Goal: Task Accomplishment & Management: Manage account settings

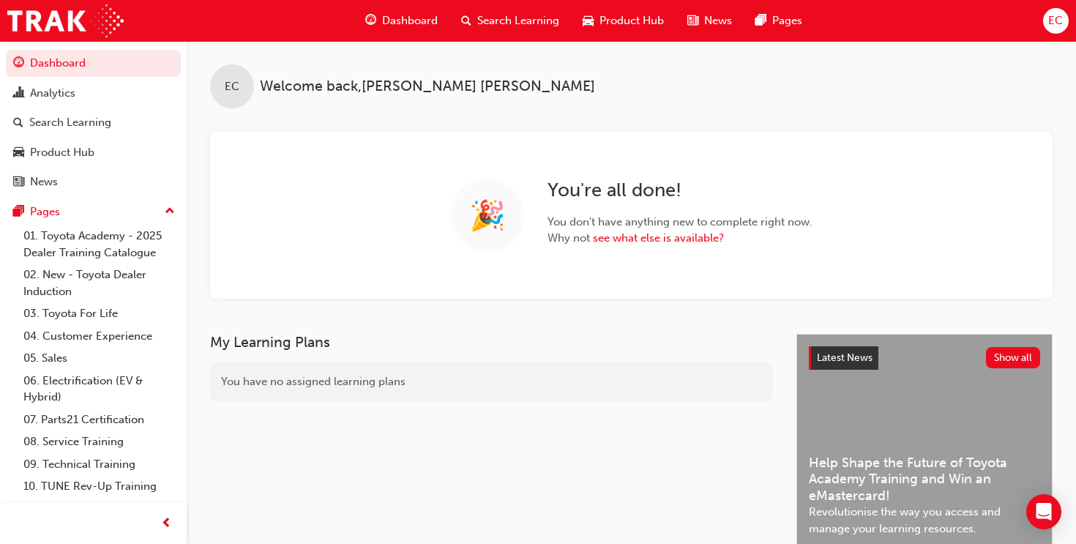
click at [476, 31] on div "Search Learning" at bounding box center [510, 21] width 122 height 30
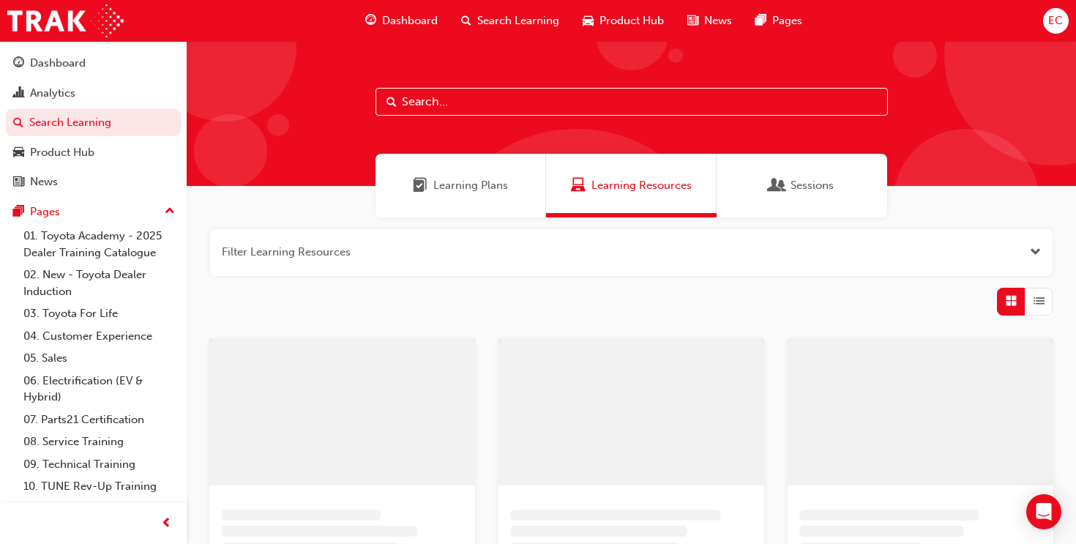
click at [448, 103] on input "text" at bounding box center [631, 102] width 512 height 28
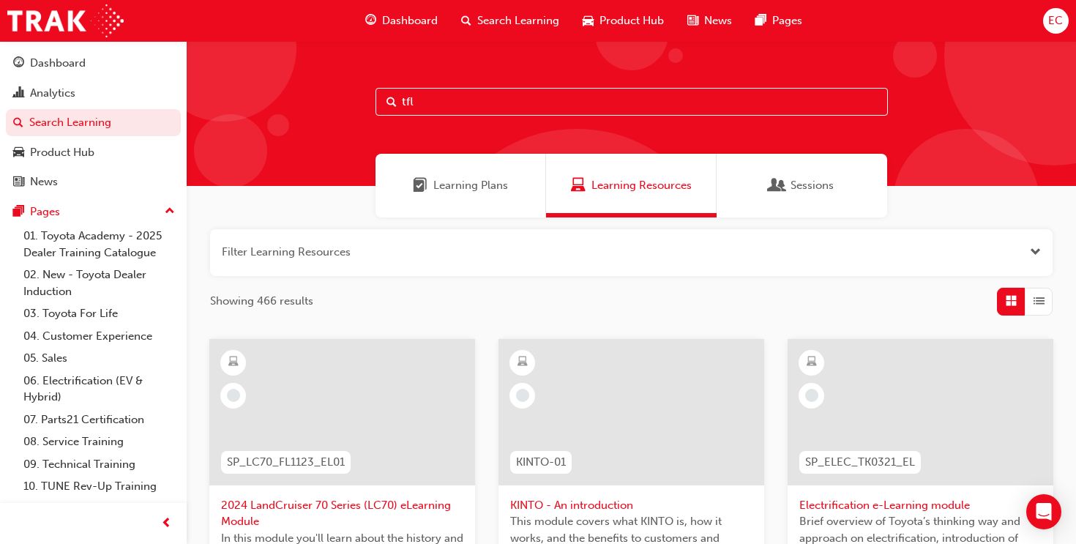
type input "tfl"
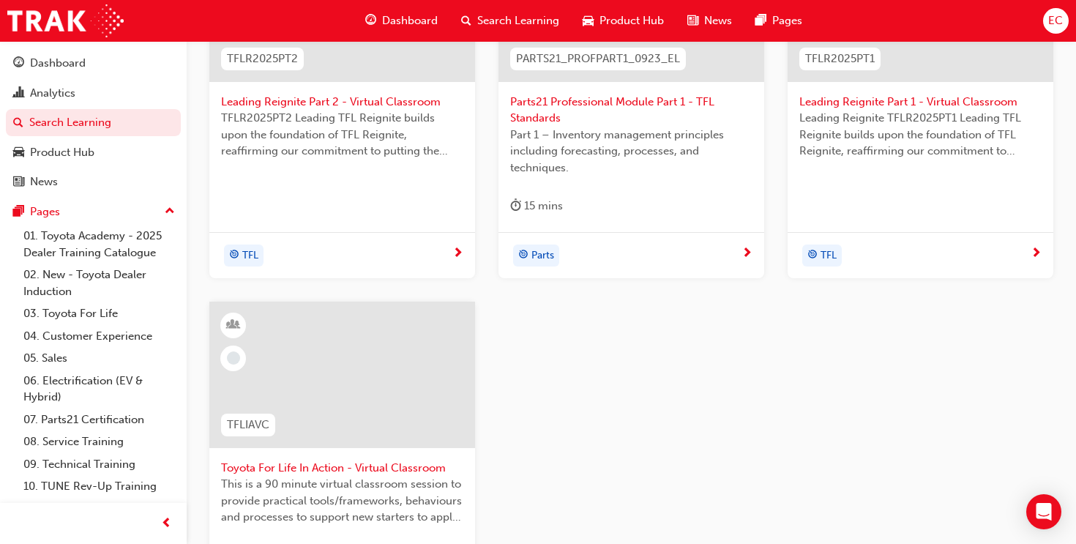
scroll to position [407, 0]
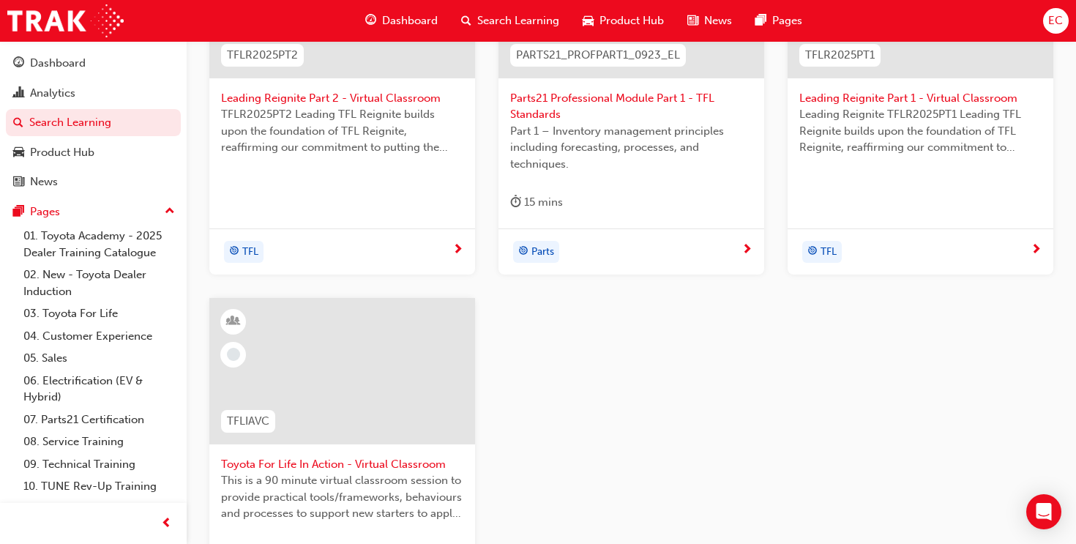
click at [375, 351] on div at bounding box center [342, 371] width 266 height 146
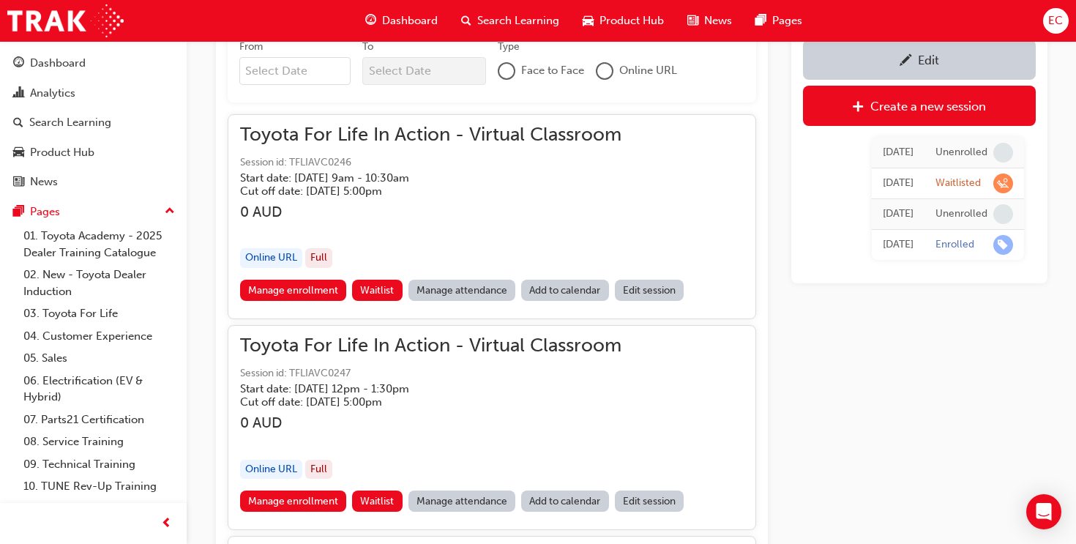
scroll to position [1109, 0]
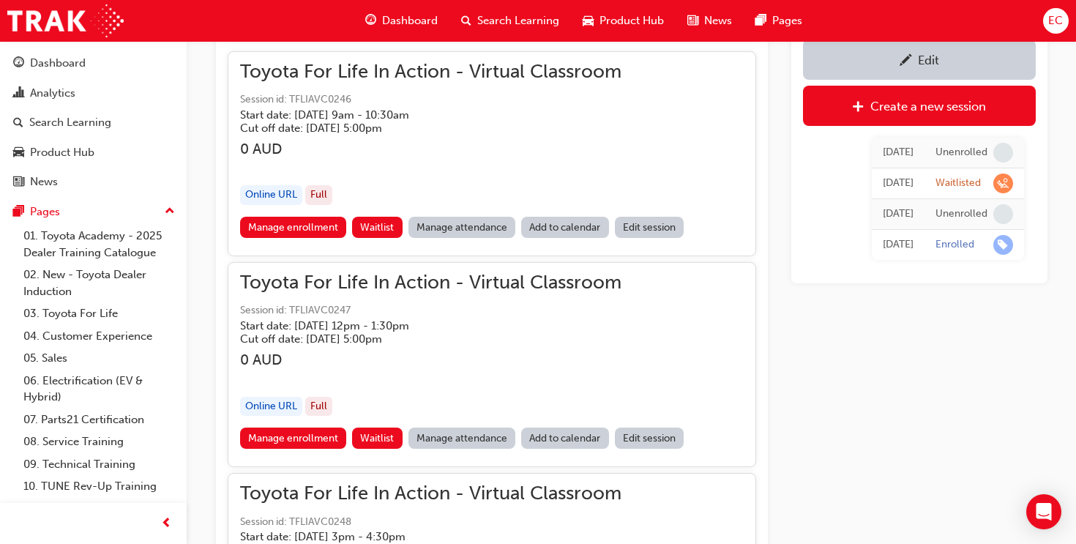
click at [497, 231] on link "Manage attendance" at bounding box center [462, 227] width 108 height 21
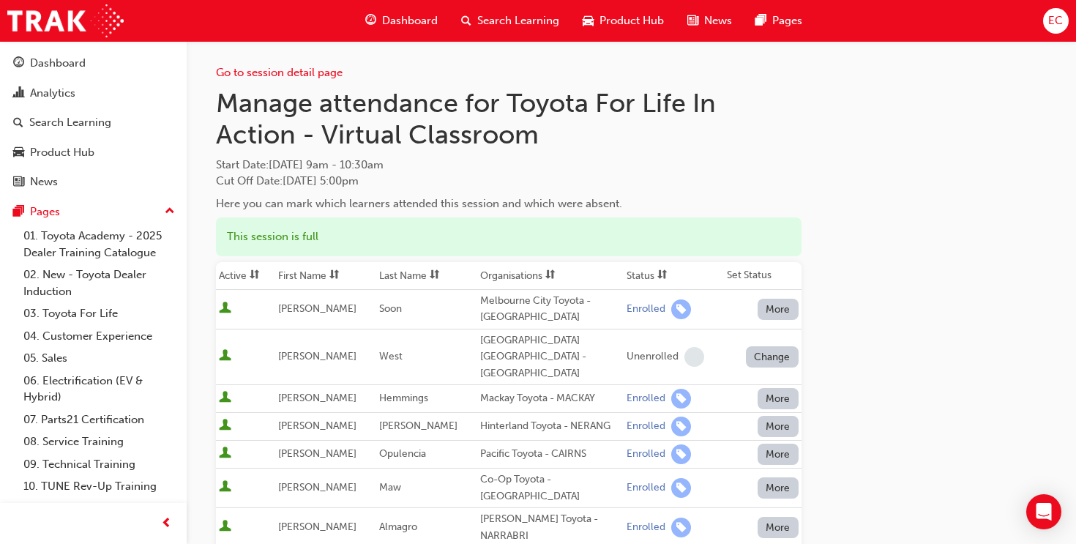
click at [624, 283] on th "Status" at bounding box center [674, 276] width 100 height 28
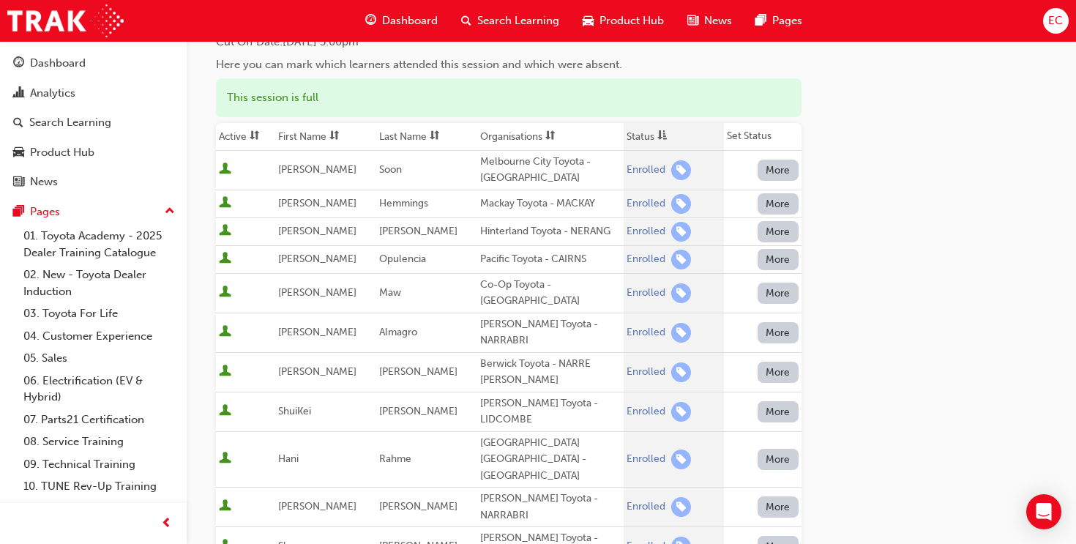
scroll to position [141, 0]
click at [317, 145] on th "First Name" at bounding box center [325, 136] width 101 height 28
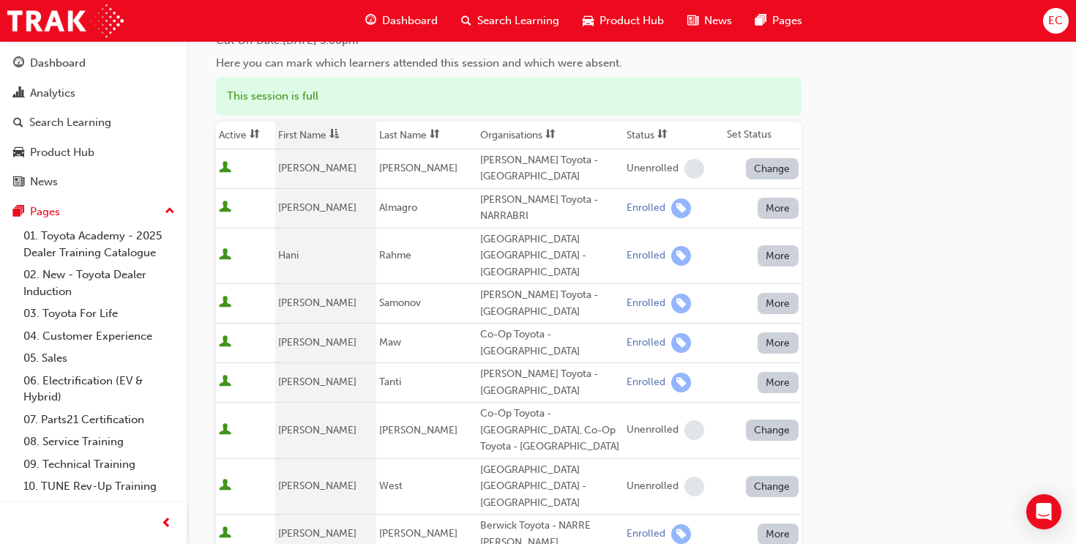
click at [657, 135] on span "sorting-icon" at bounding box center [662, 135] width 10 height 12
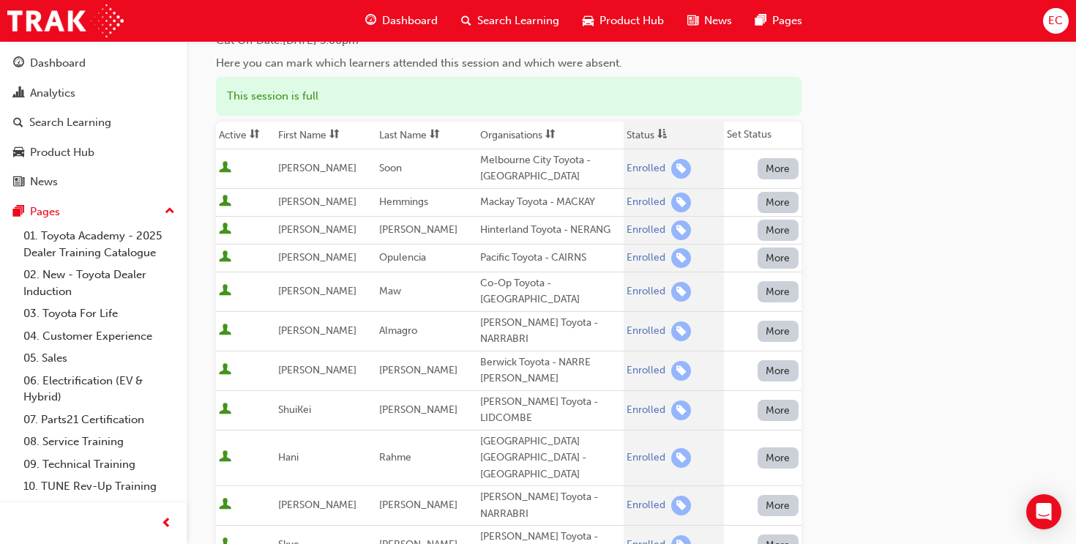
click at [280, 136] on th "First Name" at bounding box center [325, 136] width 101 height 28
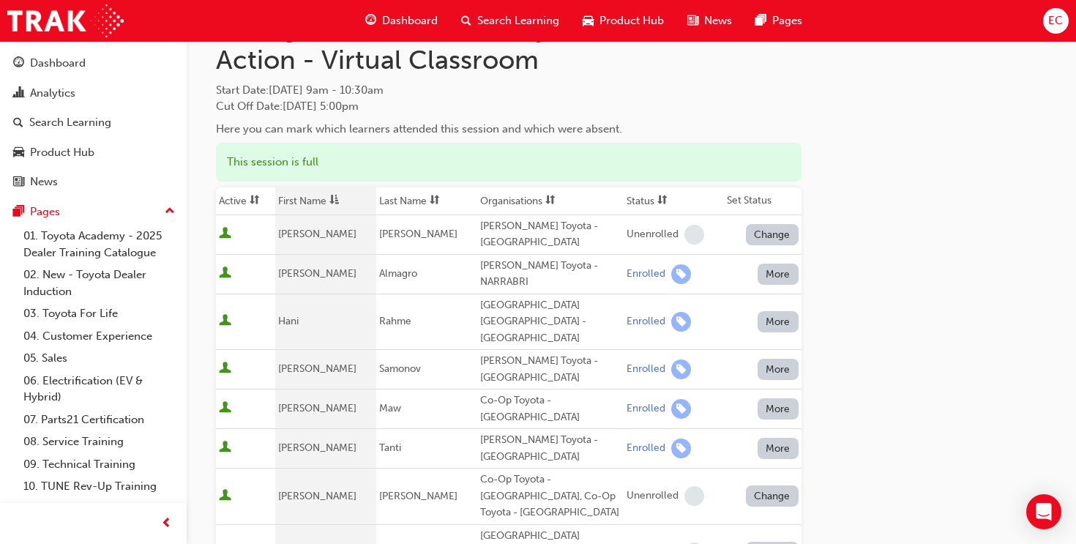
scroll to position [0, 0]
